Goal: Use online tool/utility: Utilize a website feature to perform a specific function

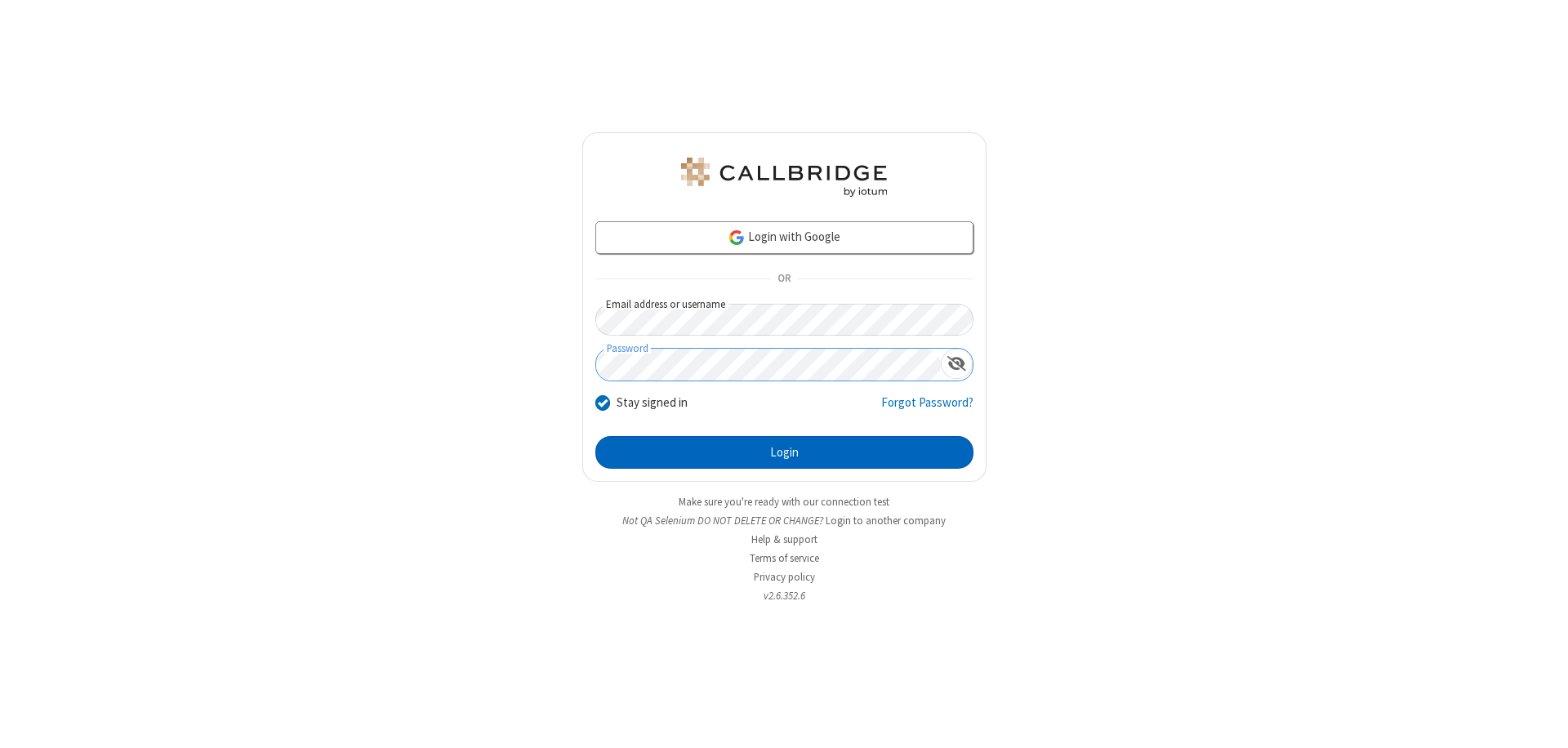
click at [784, 452] on button "Login" at bounding box center [785, 452] width 379 height 33
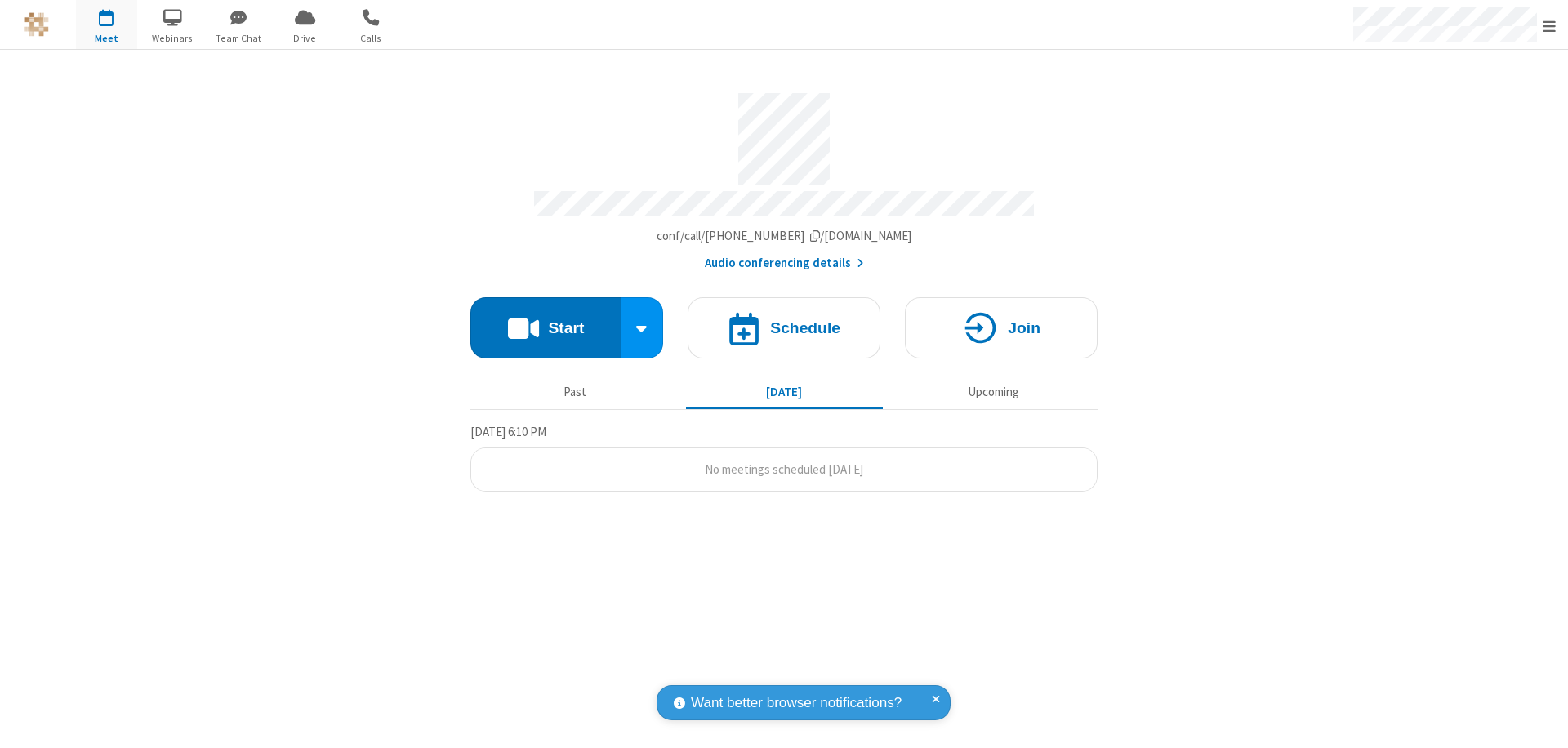
click at [545, 320] on button "Start" at bounding box center [546, 327] width 151 height 62
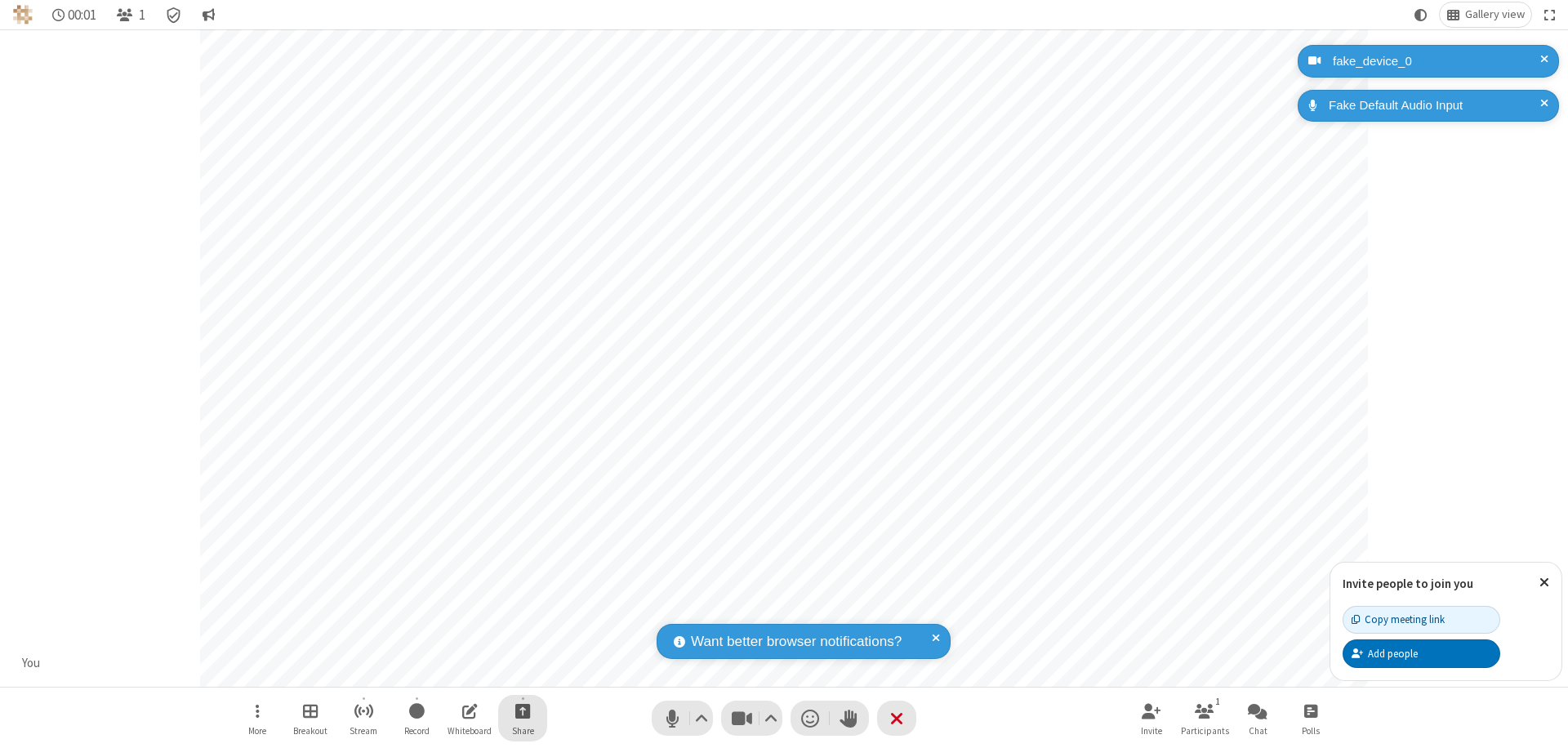
click at [523, 711] on span "Start sharing" at bounding box center [524, 711] width 16 height 21
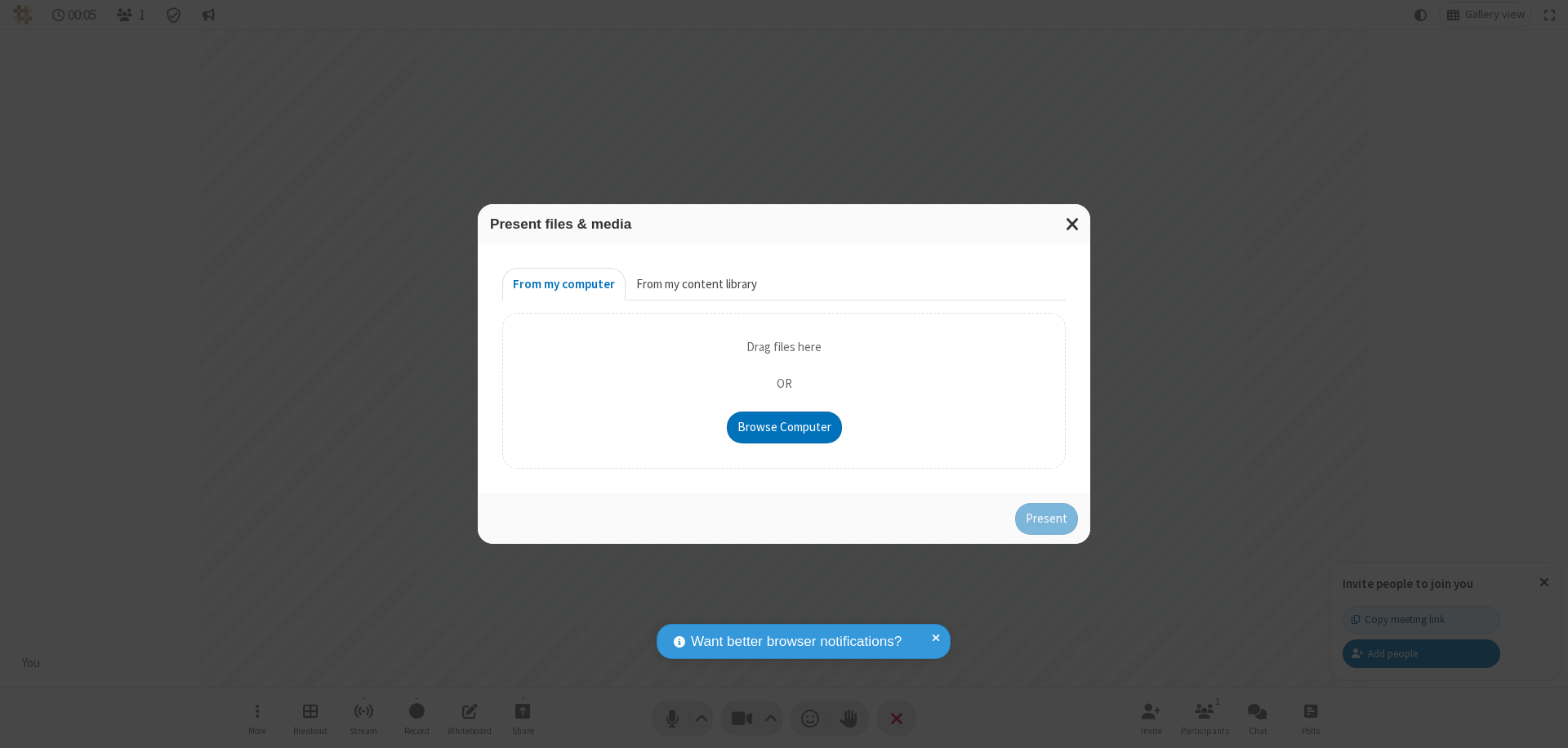
click at [695, 284] on button "From my content library" at bounding box center [697, 285] width 142 height 33
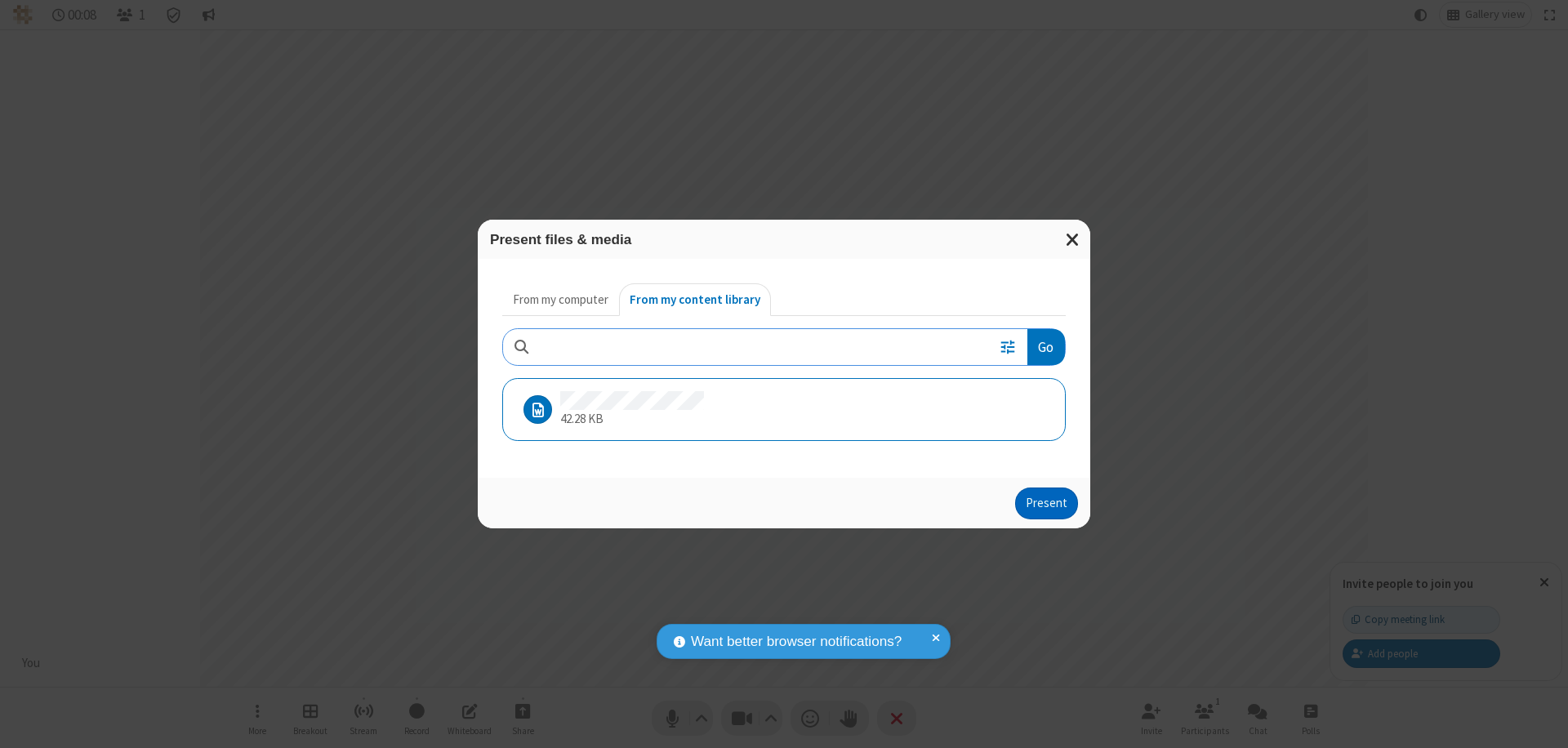
click at [1048, 503] on button "Present" at bounding box center [1046, 504] width 63 height 33
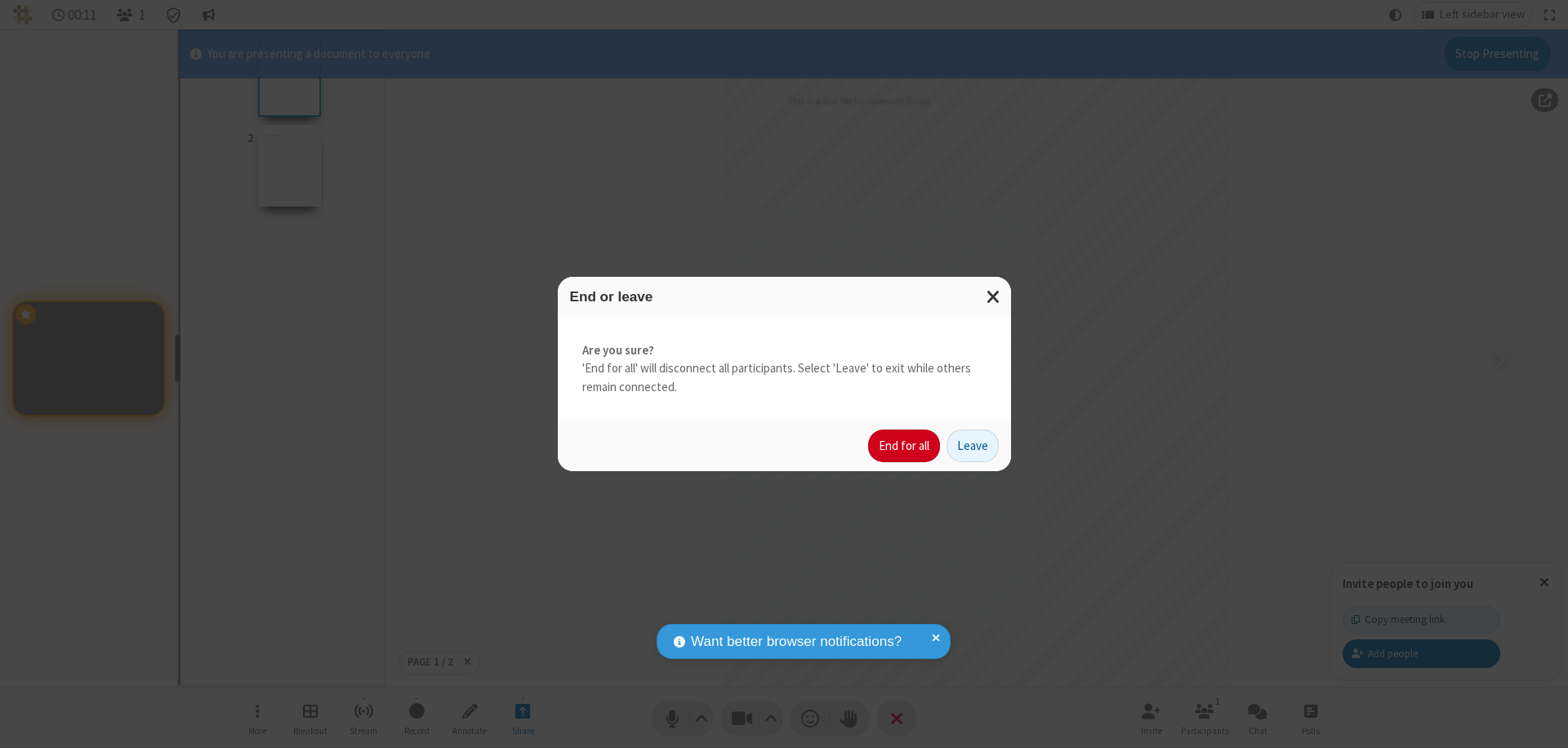
click at [905, 446] on button "End for all" at bounding box center [904, 446] width 72 height 33
